Goal: Use online tool/utility: Utilize a website feature to perform a specific function

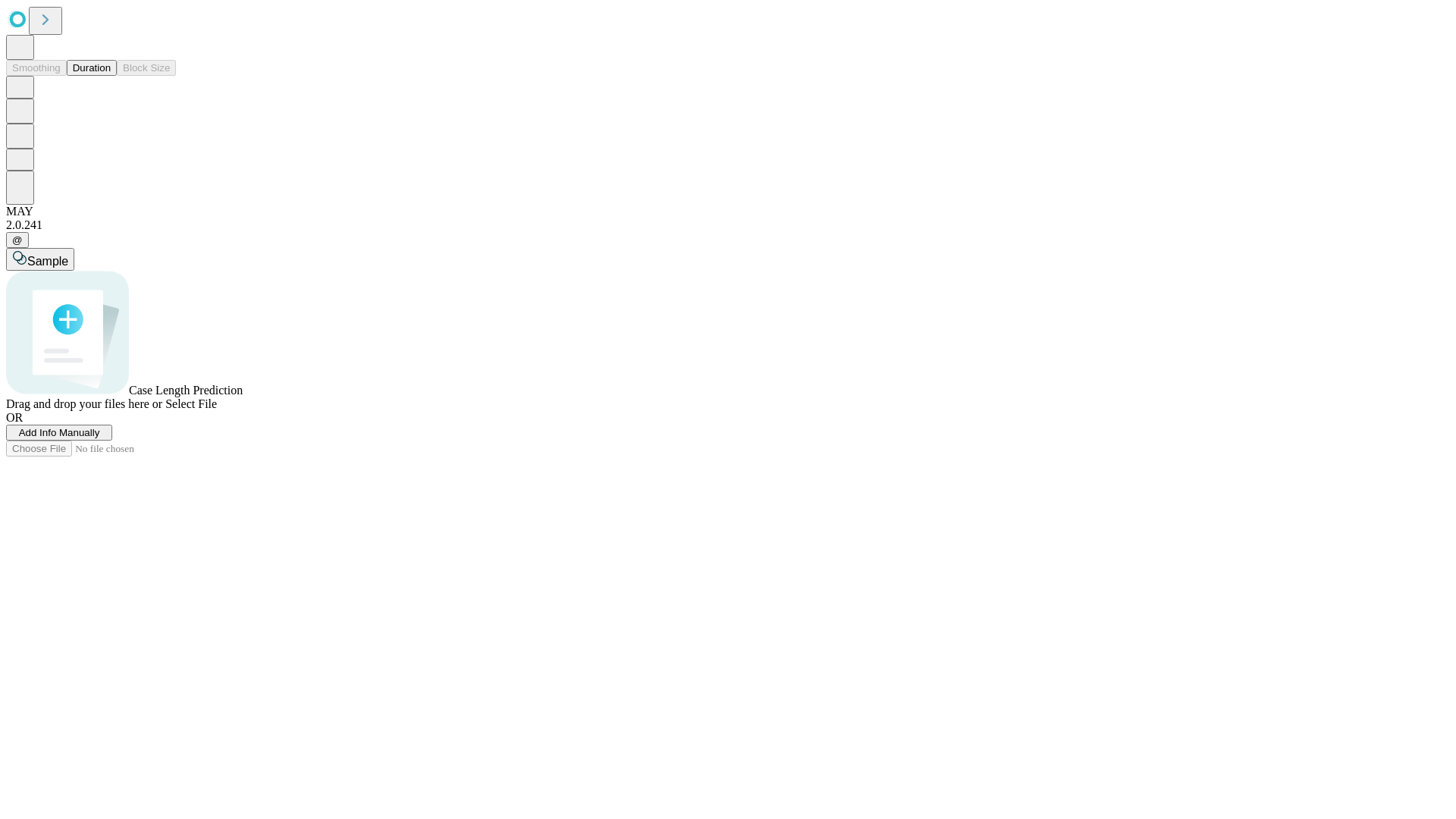
click at [111, 76] on button "Duration" at bounding box center [92, 68] width 50 height 16
click at [100, 439] on span "Add Info Manually" at bounding box center [59, 432] width 81 height 12
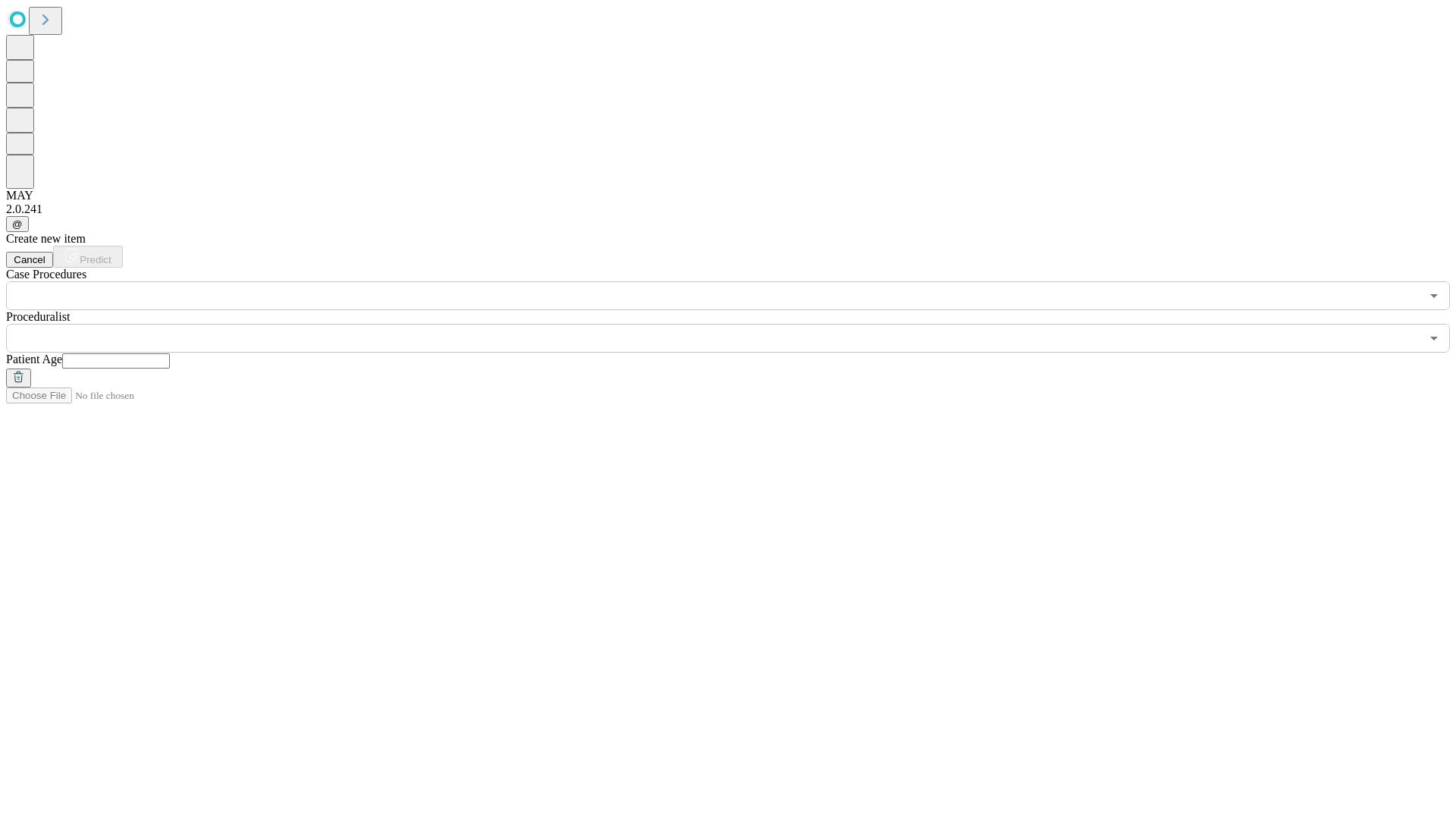
click at [170, 354] on input "text" at bounding box center [116, 361] width 108 height 15
type input "**"
click at [739, 324] on input "text" at bounding box center [713, 338] width 1414 height 29
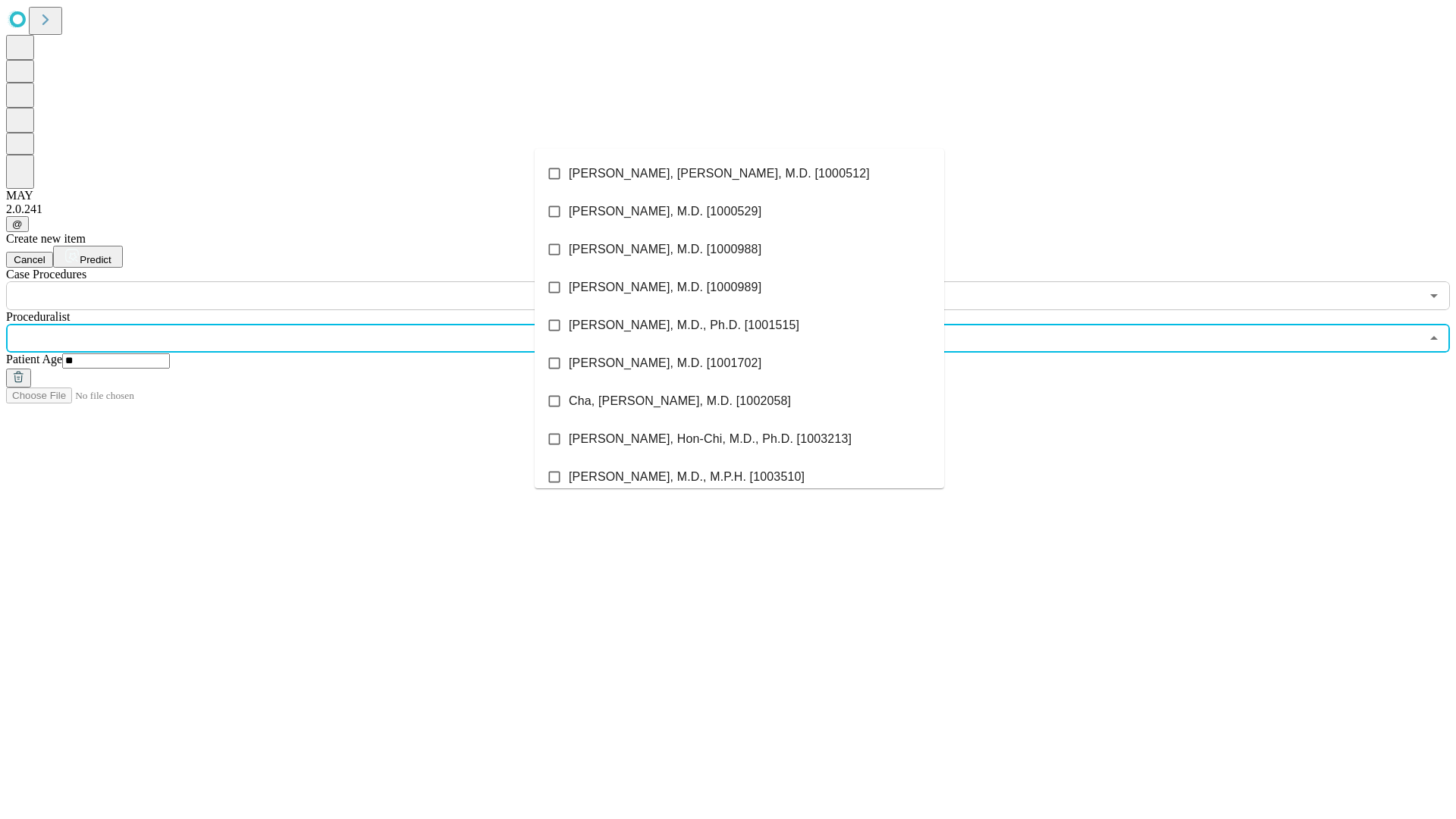
click at [739, 174] on li "[PERSON_NAME], [PERSON_NAME], M.D. [1000512]" at bounding box center [739, 174] width 410 height 38
click at [319, 281] on input "text" at bounding box center [713, 295] width 1414 height 29
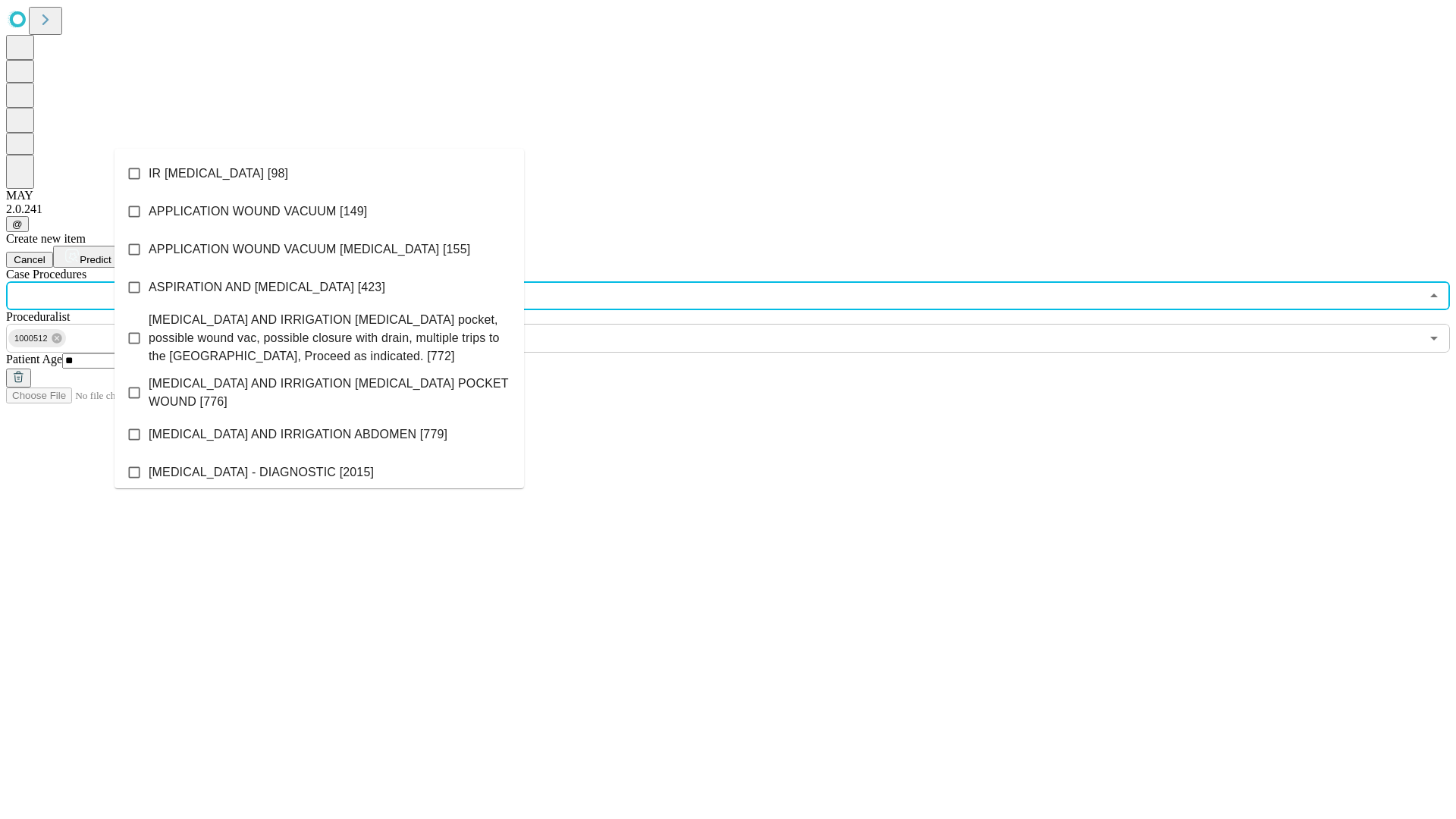
click at [319, 174] on li "IR [MEDICAL_DATA] [98]" at bounding box center [319, 174] width 410 height 38
click at [111, 254] on span "Predict" at bounding box center [95, 259] width 31 height 12
